Goal: Task Accomplishment & Management: Manage account settings

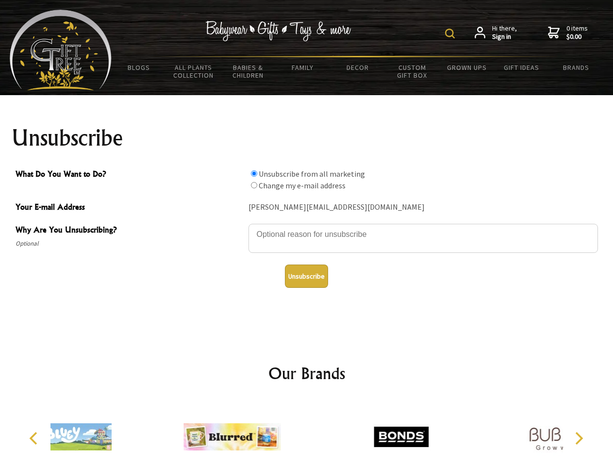
click at [451, 33] on img at bounding box center [450, 34] width 10 height 10
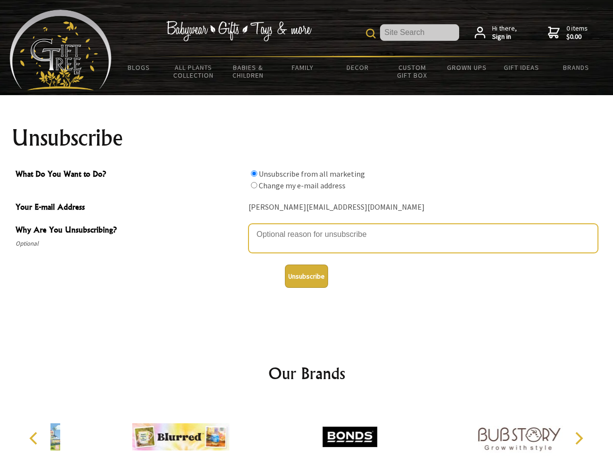
click at [307, 227] on textarea "Why Are You Unsubscribing?" at bounding box center [422, 238] width 349 height 29
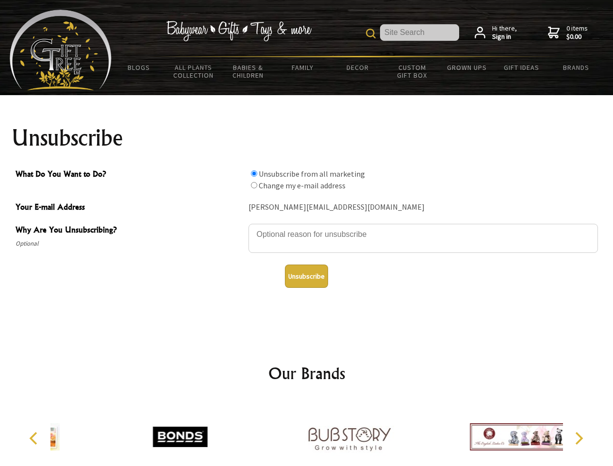
click at [254, 173] on input "What Do You Want to Do?" at bounding box center [254, 173] width 6 height 6
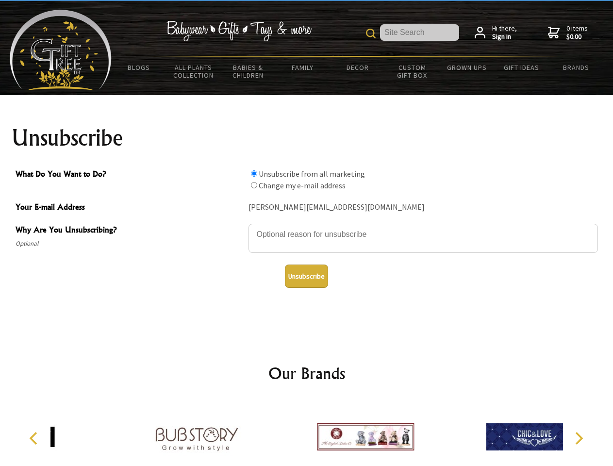
click at [254, 185] on input "What Do You Want to Do?" at bounding box center [254, 185] width 6 height 6
radio input "true"
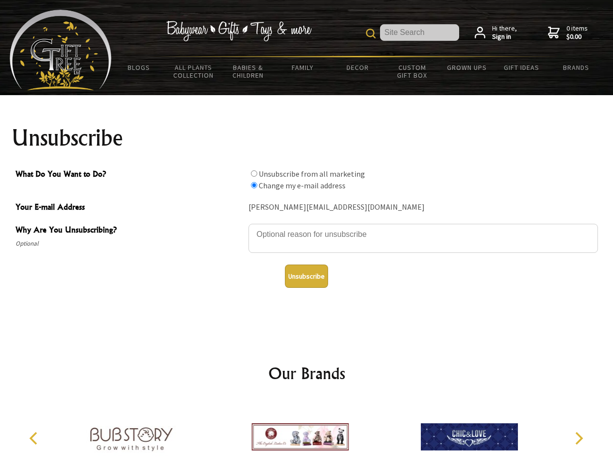
click at [306, 276] on button "Unsubscribe" at bounding box center [306, 275] width 43 height 23
click at [307, 433] on img at bounding box center [299, 436] width 97 height 73
click at [35, 438] on icon "Previous" at bounding box center [34, 438] width 13 height 13
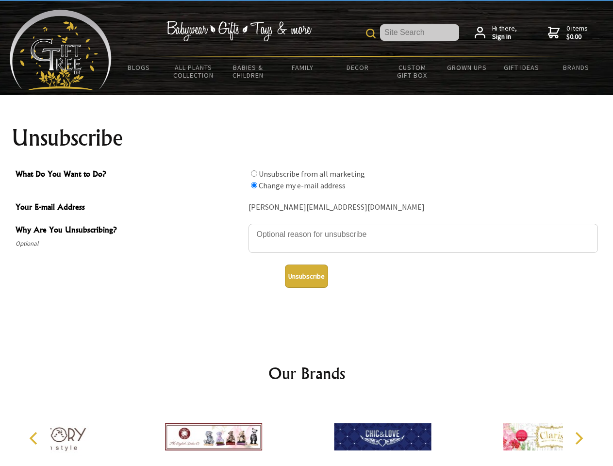
click at [578, 438] on icon "Next" at bounding box center [578, 438] width 13 height 13
